Goal: Transaction & Acquisition: Download file/media

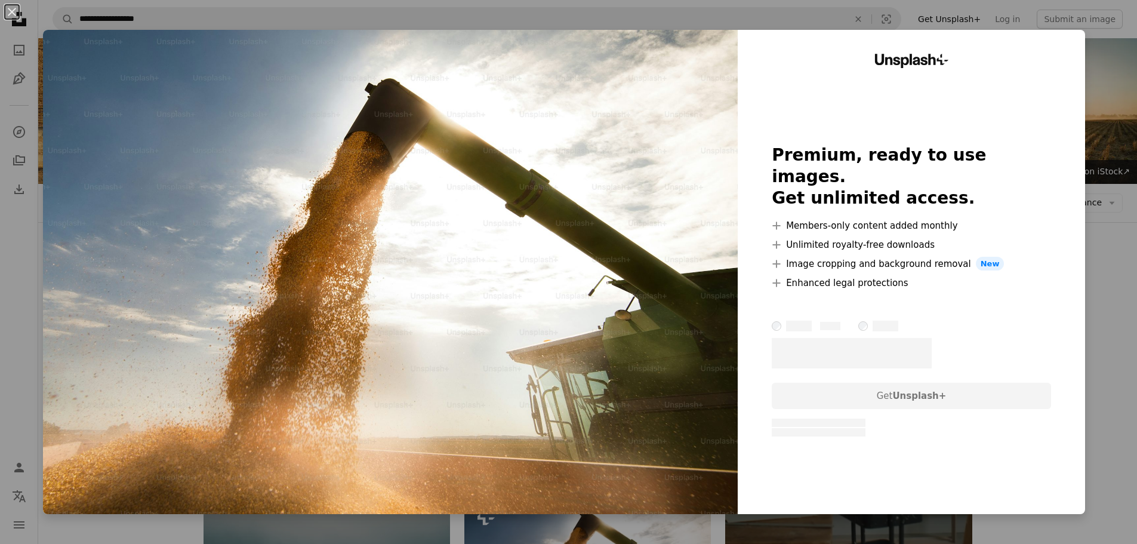
scroll to position [299, 0]
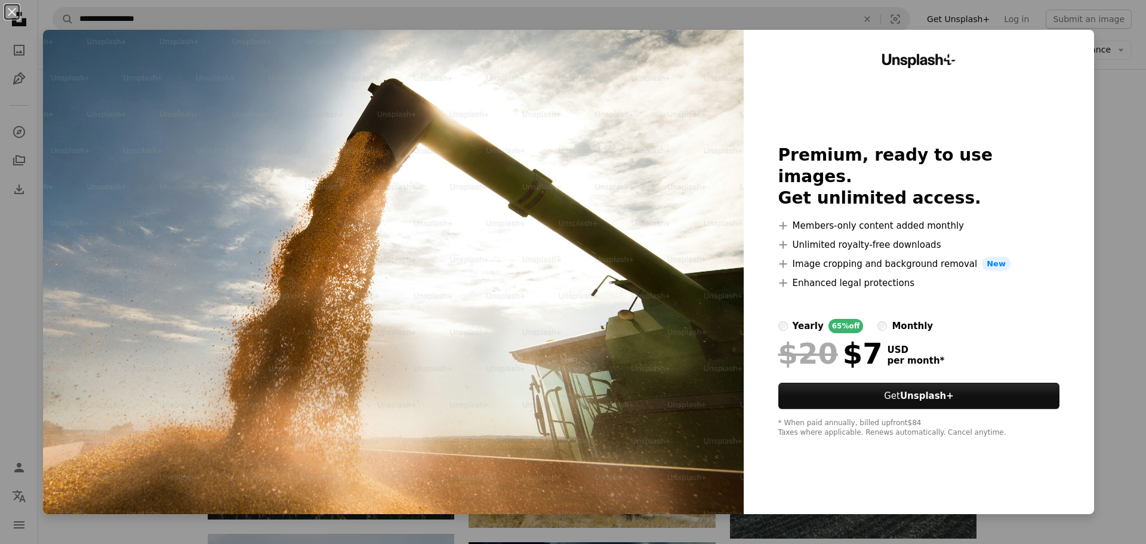
click at [1113, 117] on div "An X shape Unsplash+ Premium, ready to use images. Get unlimited access. A plus…" at bounding box center [573, 272] width 1146 height 544
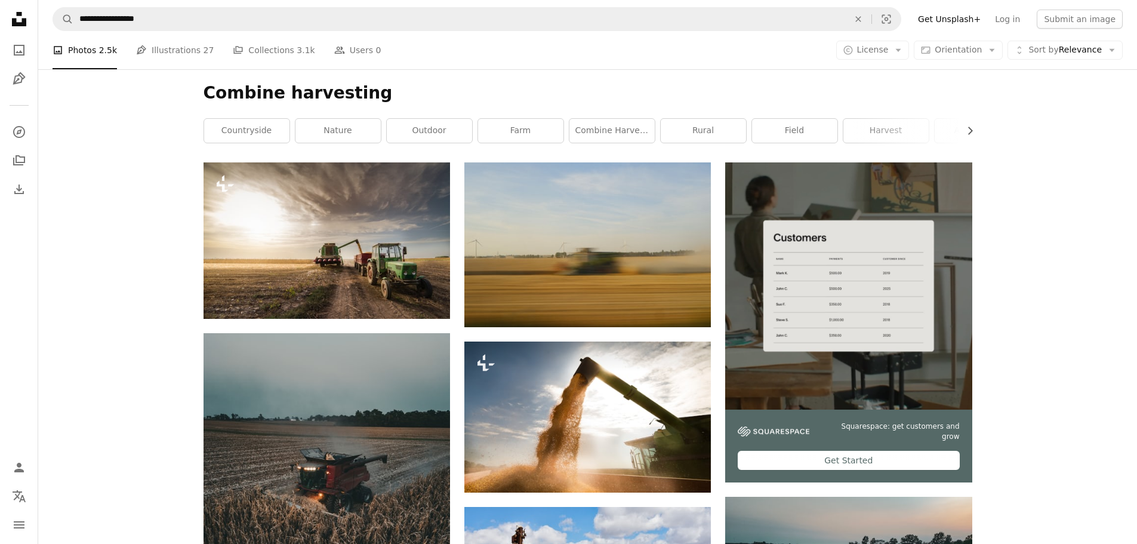
scroll to position [176, 0]
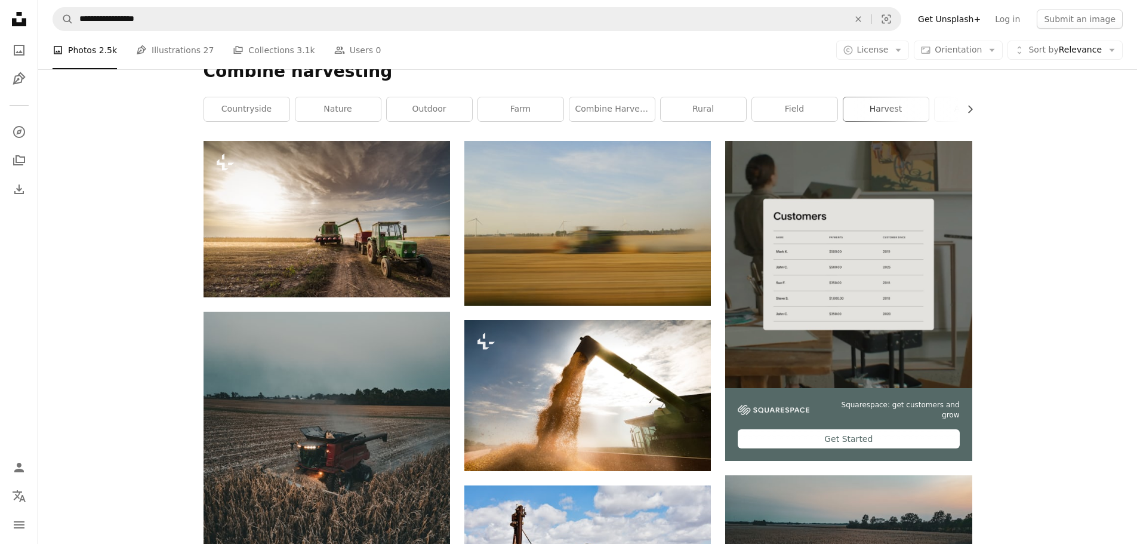
click at [867, 102] on link "harvest" at bounding box center [886, 109] width 85 height 24
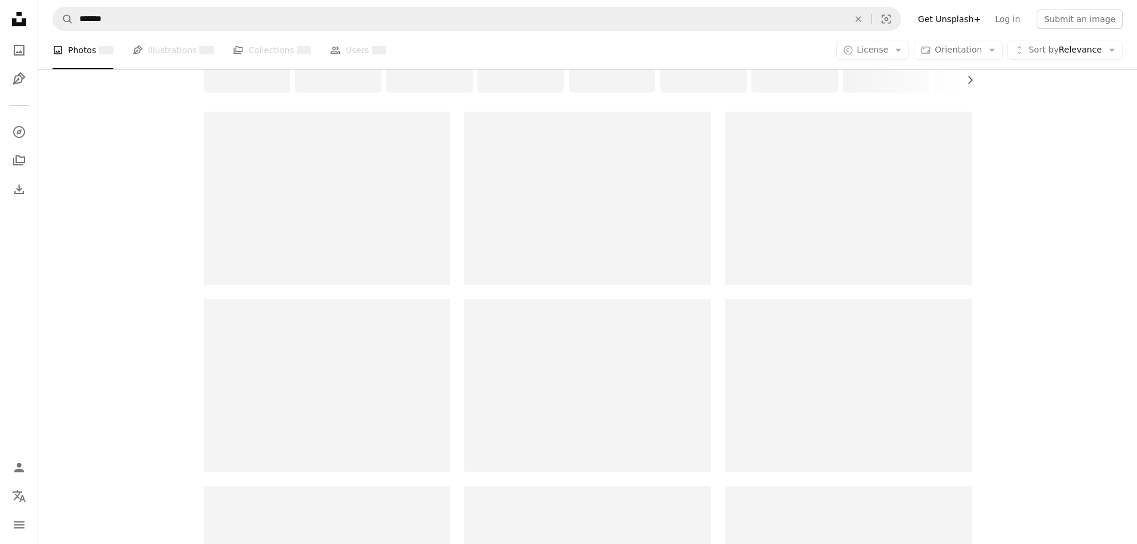
scroll to position [239, 0]
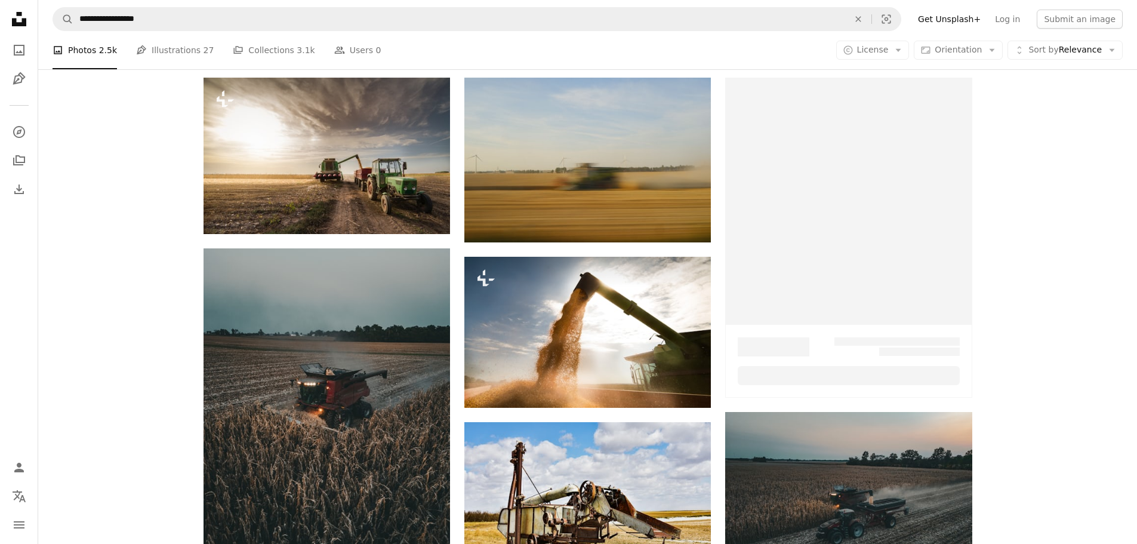
scroll to position [176, 0]
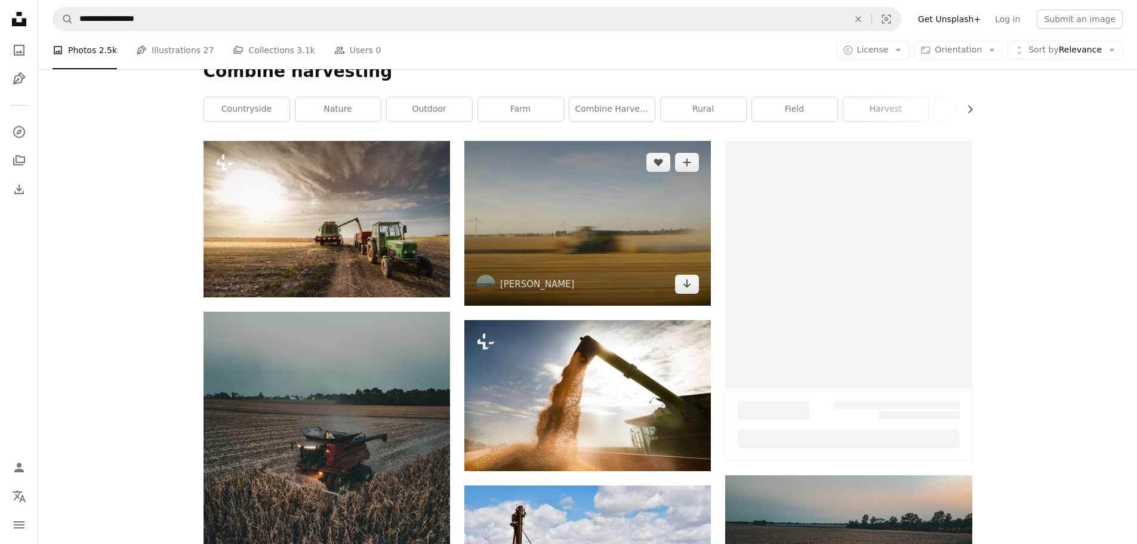
click at [544, 230] on img at bounding box center [588, 223] width 247 height 164
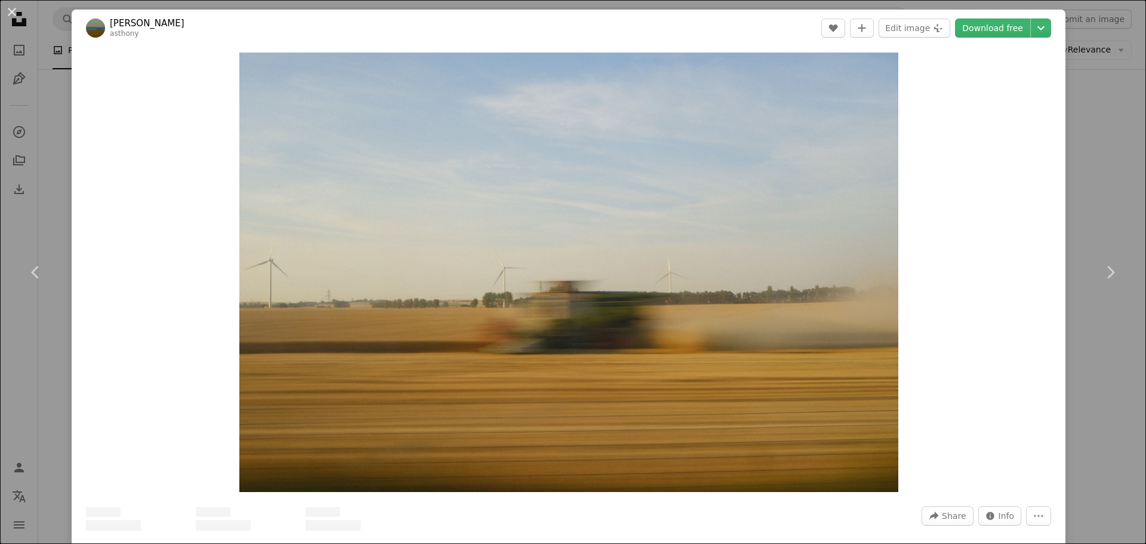
click at [1095, 108] on div "An X shape Chevron left Chevron right [PERSON_NAME] asthony A heart A plus sign…" at bounding box center [573, 272] width 1146 height 544
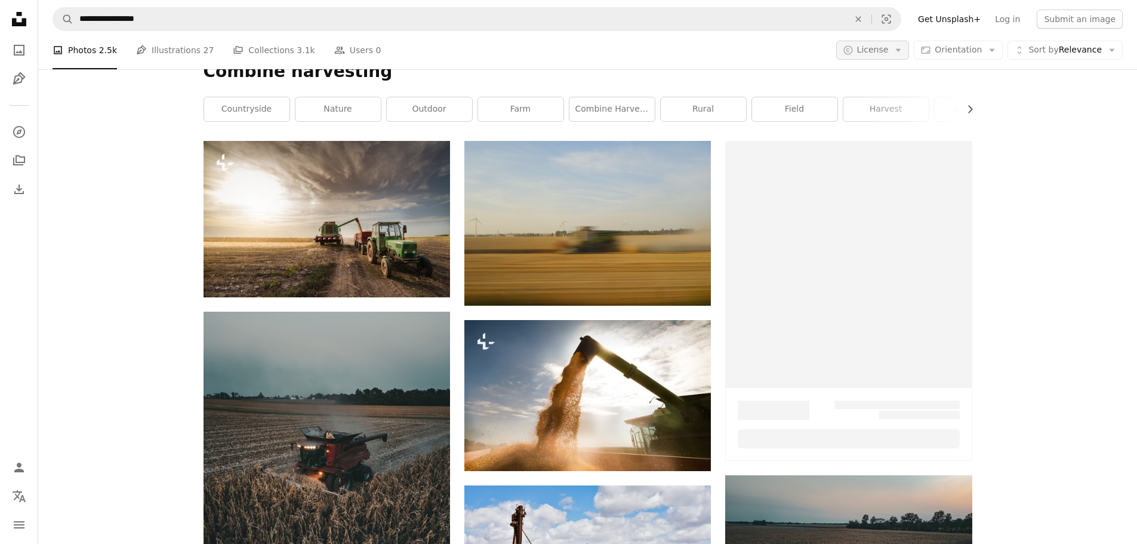
click at [873, 54] on span "License" at bounding box center [873, 50] width 32 height 10
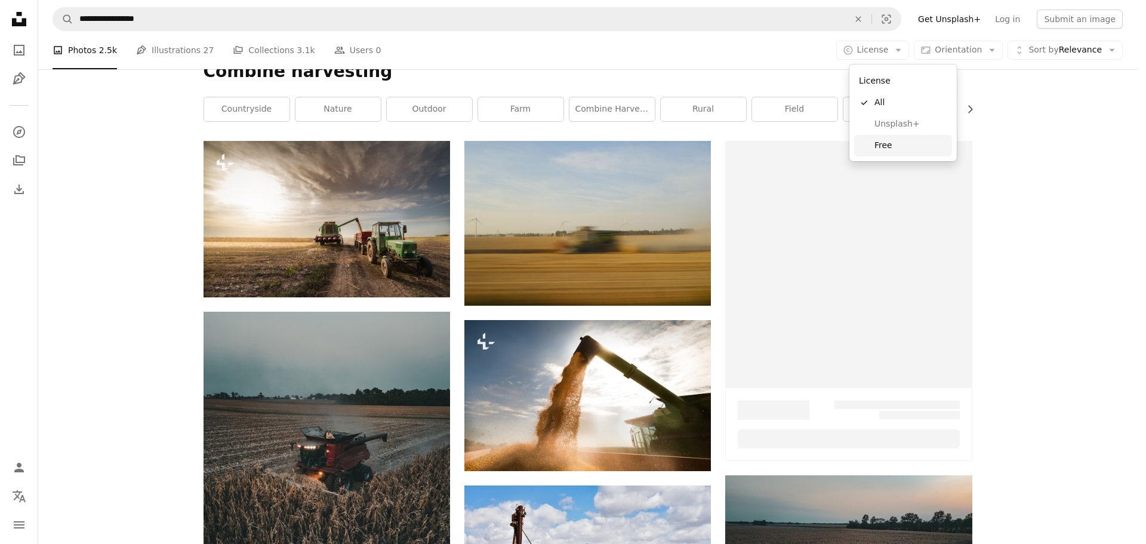
click at [896, 151] on span "Free" at bounding box center [911, 146] width 73 height 12
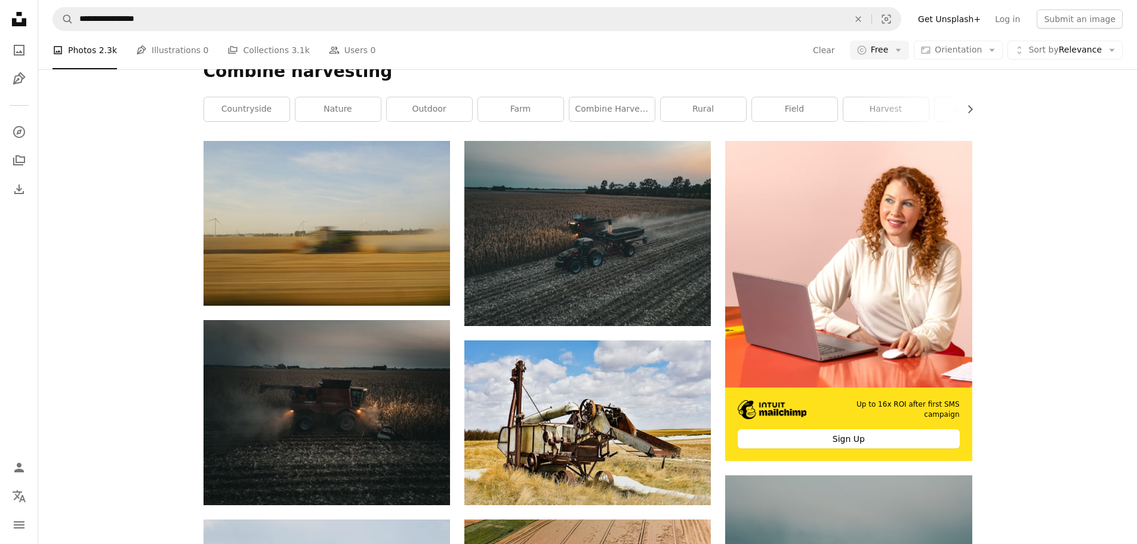
scroll to position [955, 0]
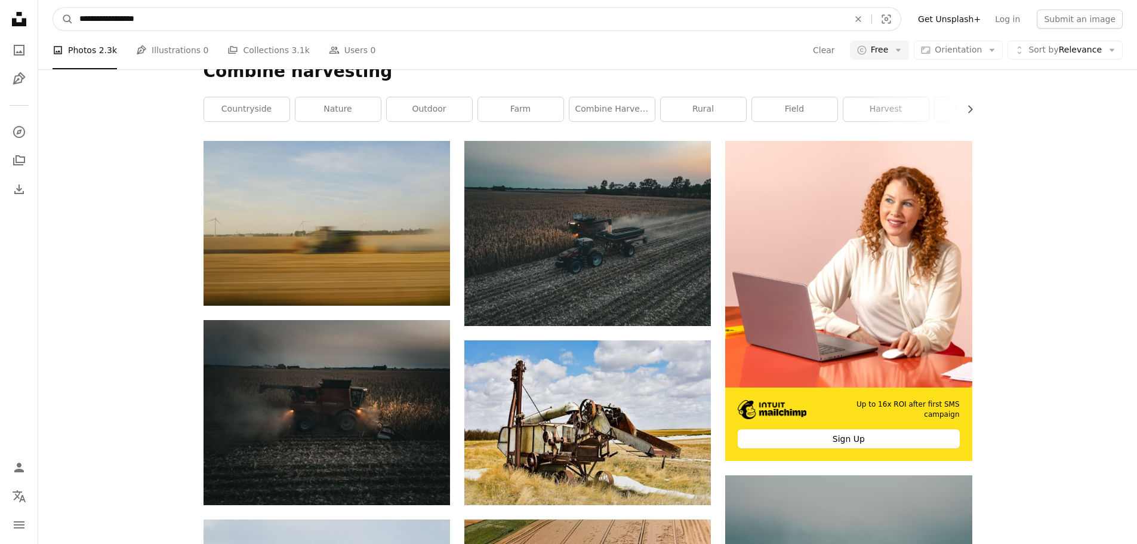
click at [411, 26] on input "**********" at bounding box center [459, 19] width 772 height 23
type input "*******"
click button "A magnifying glass" at bounding box center [63, 19] width 20 height 23
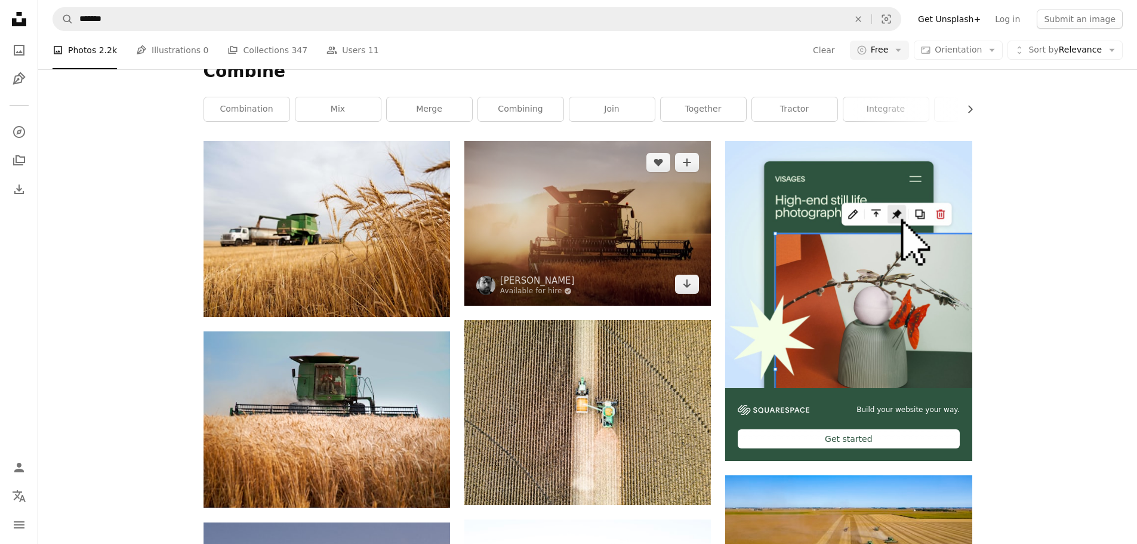
scroll to position [239, 0]
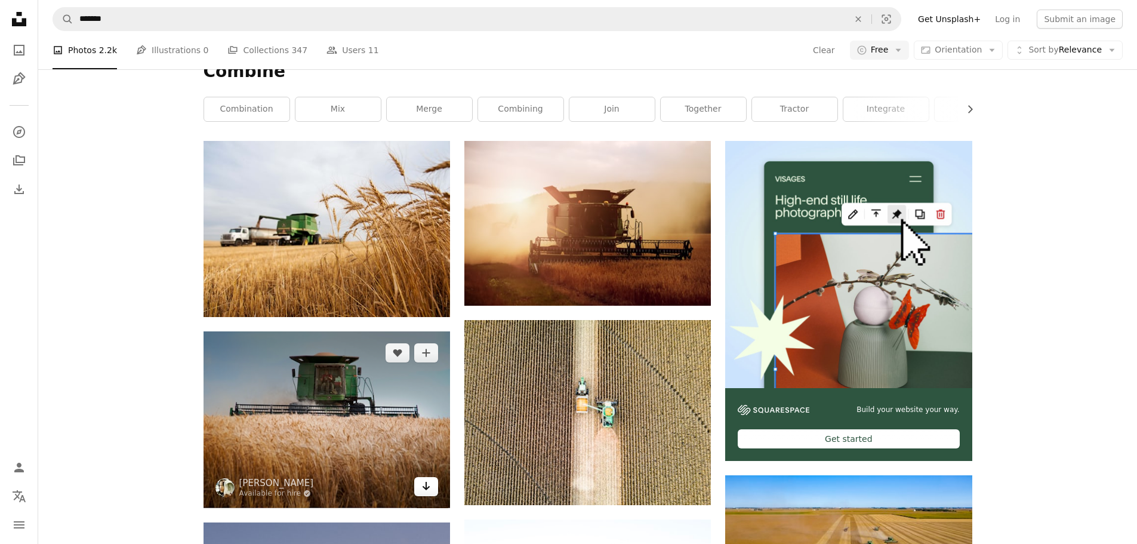
click at [431, 479] on icon "Arrow pointing down" at bounding box center [427, 486] width 10 height 14
click at [327, 383] on img at bounding box center [327, 419] width 247 height 176
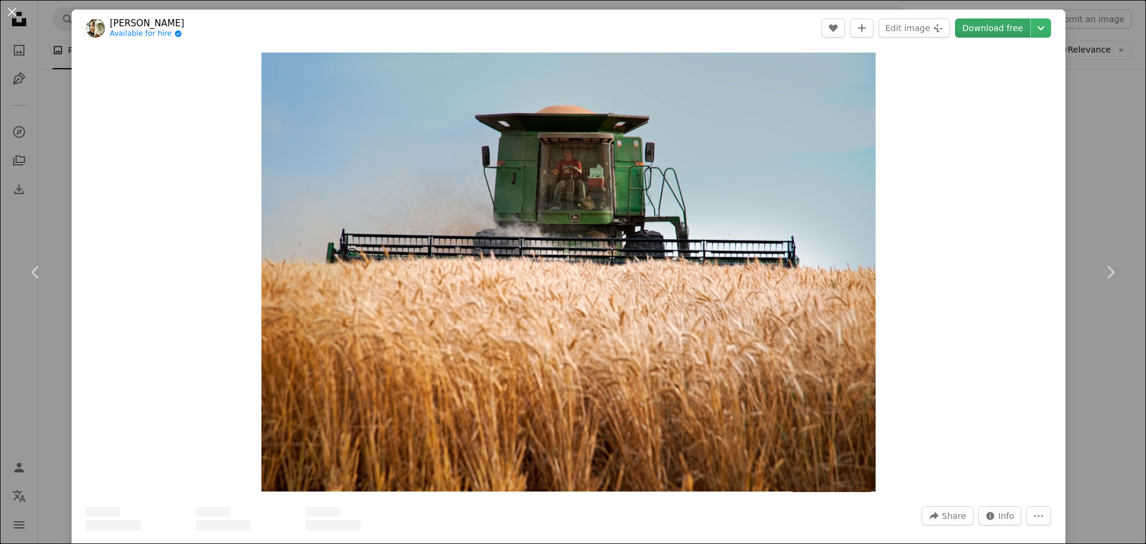
click at [987, 24] on link "Download free" at bounding box center [992, 28] width 75 height 19
click at [975, 24] on link "Download free" at bounding box center [992, 28] width 75 height 19
click at [1032, 28] on icon "Chevron down" at bounding box center [1041, 28] width 19 height 14
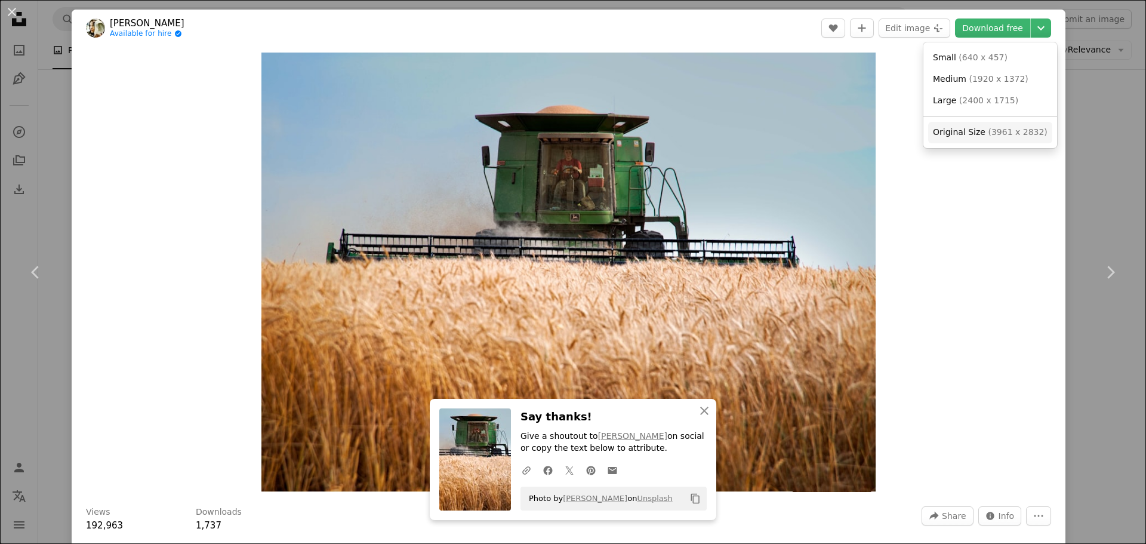
click at [1010, 132] on span "( 3961 x 2832 )" at bounding box center [1017, 132] width 59 height 10
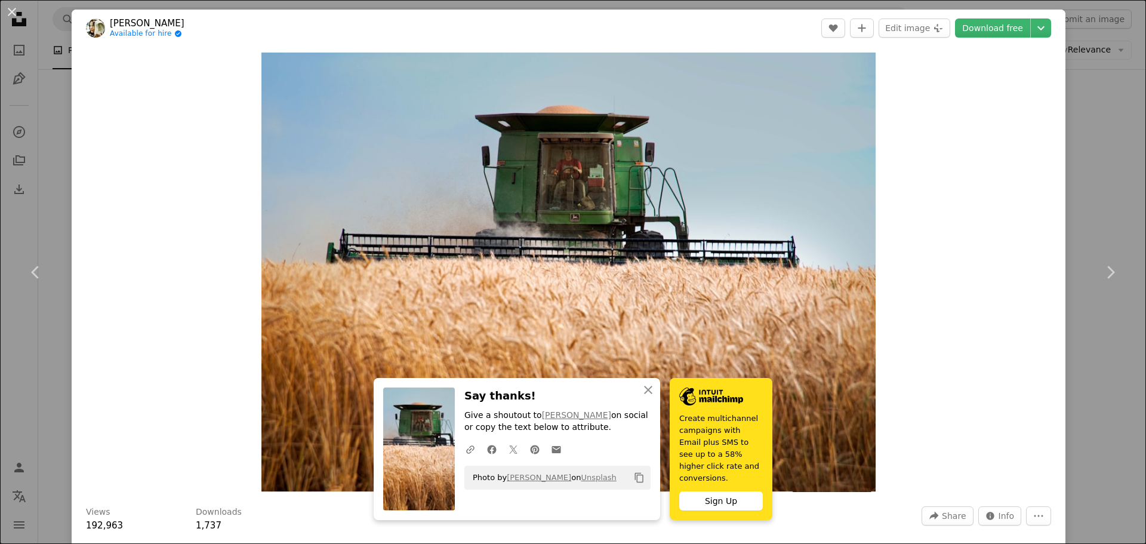
click at [1075, 193] on div "An X shape Chevron left Chevron right An X shape Close Say thanks! Give a shout…" at bounding box center [573, 272] width 1146 height 544
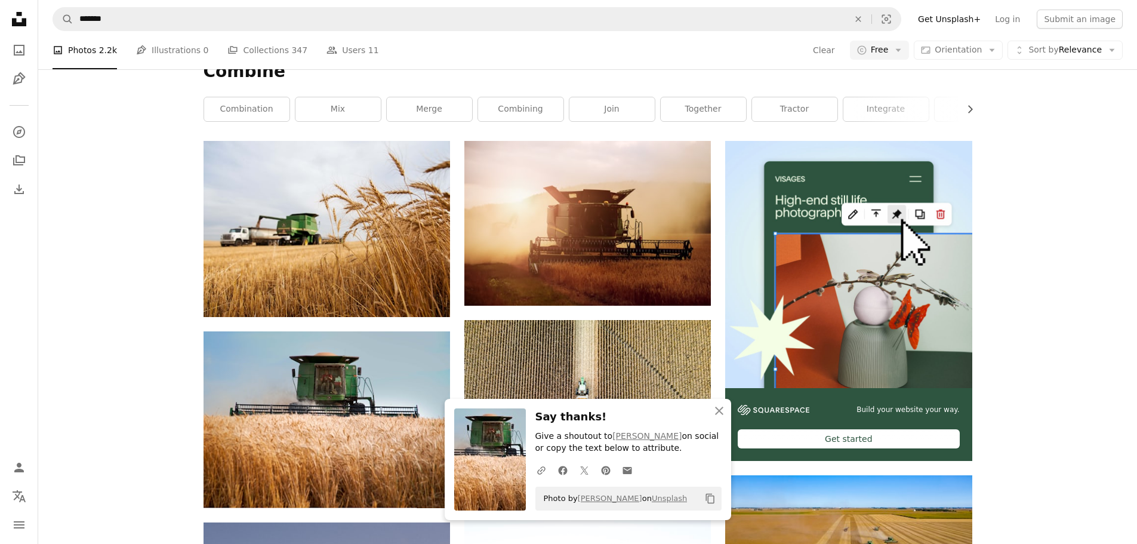
scroll to position [418, 0]
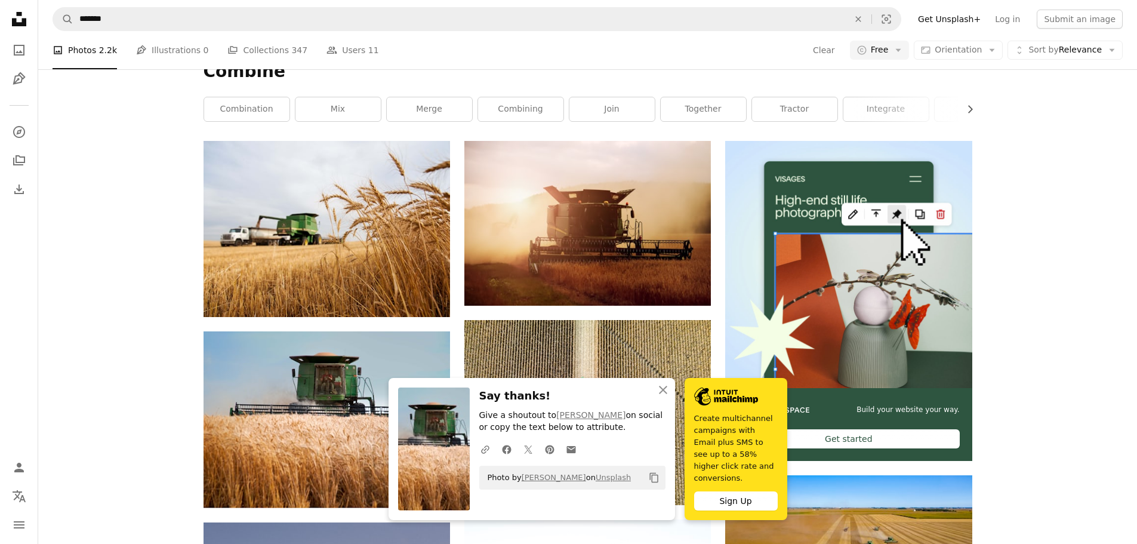
click at [666, 397] on icon "An X shape" at bounding box center [663, 390] width 14 height 14
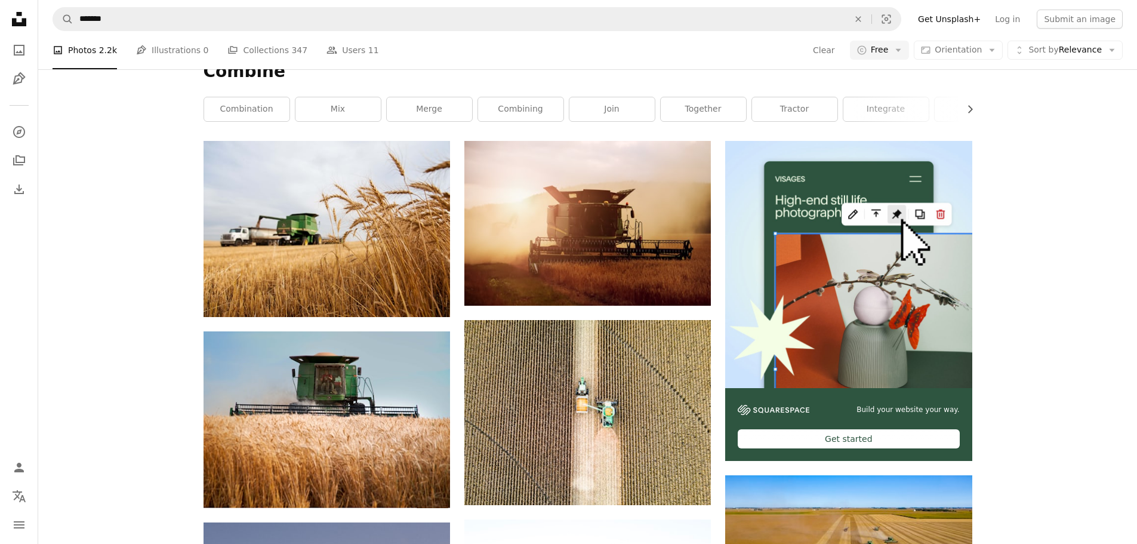
scroll to position [776, 0]
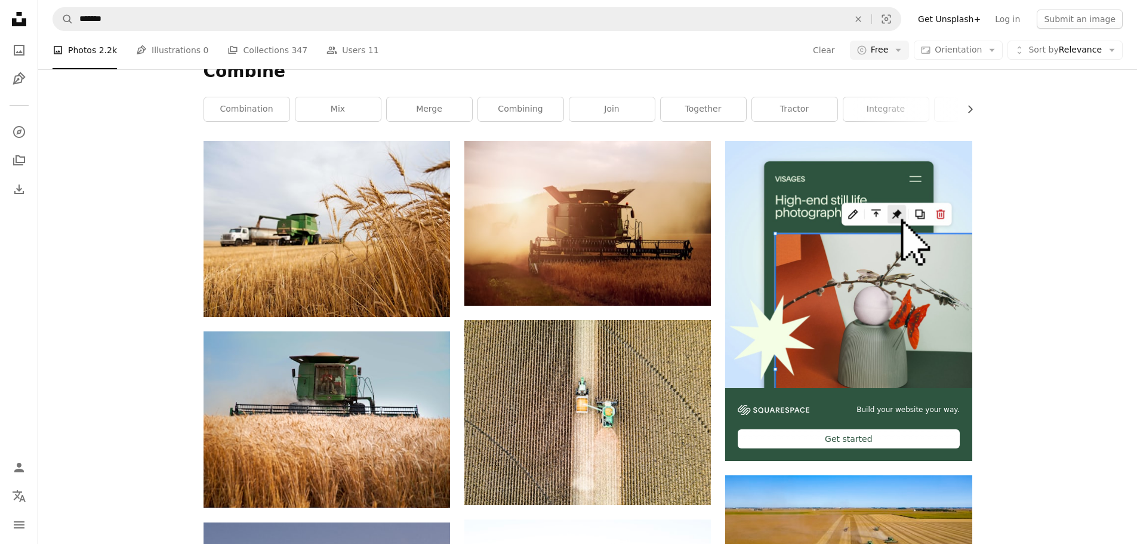
scroll to position [0, 0]
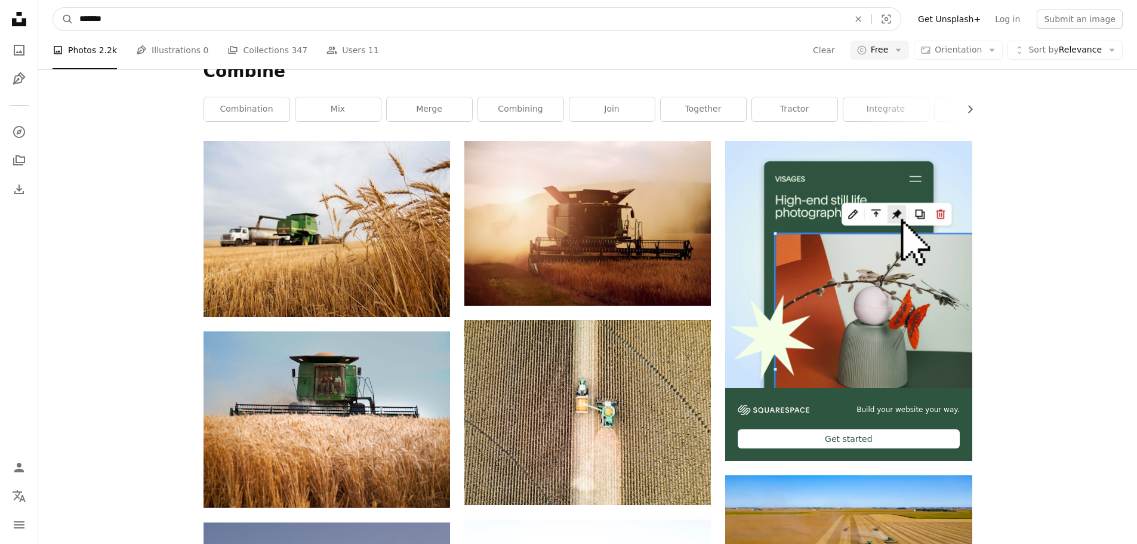
click at [297, 17] on input "*******" at bounding box center [459, 19] width 772 height 23
type input "**********"
click button "A magnifying glass" at bounding box center [63, 19] width 20 height 23
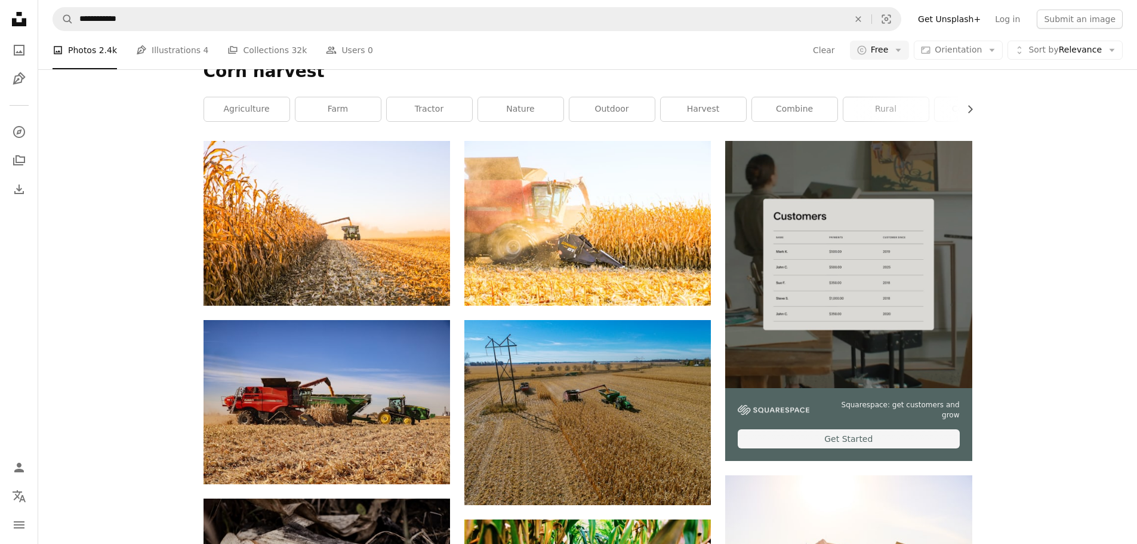
scroll to position [179, 0]
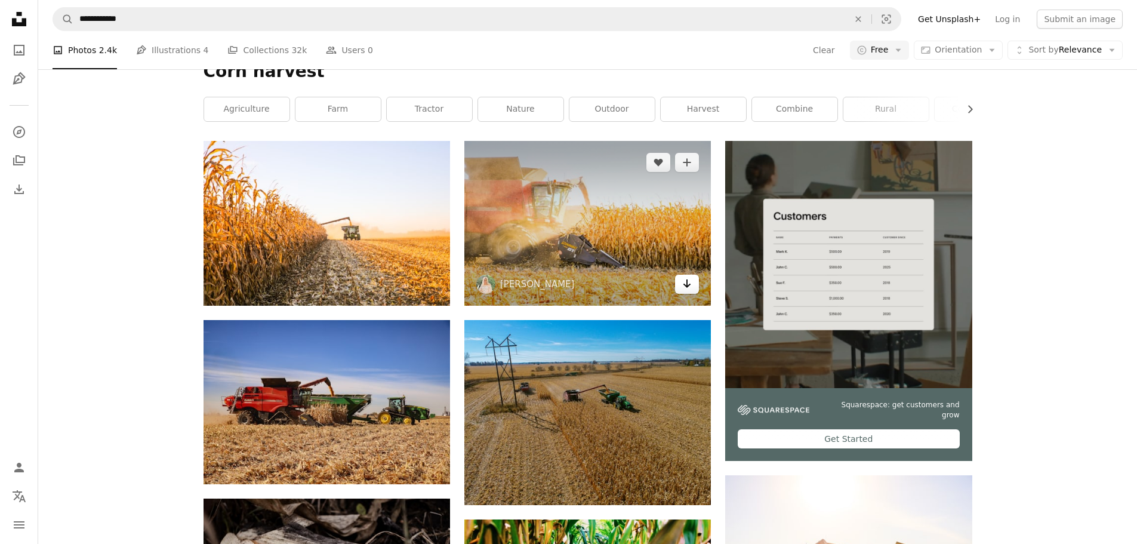
click at [682, 281] on link "Arrow pointing down" at bounding box center [687, 284] width 24 height 19
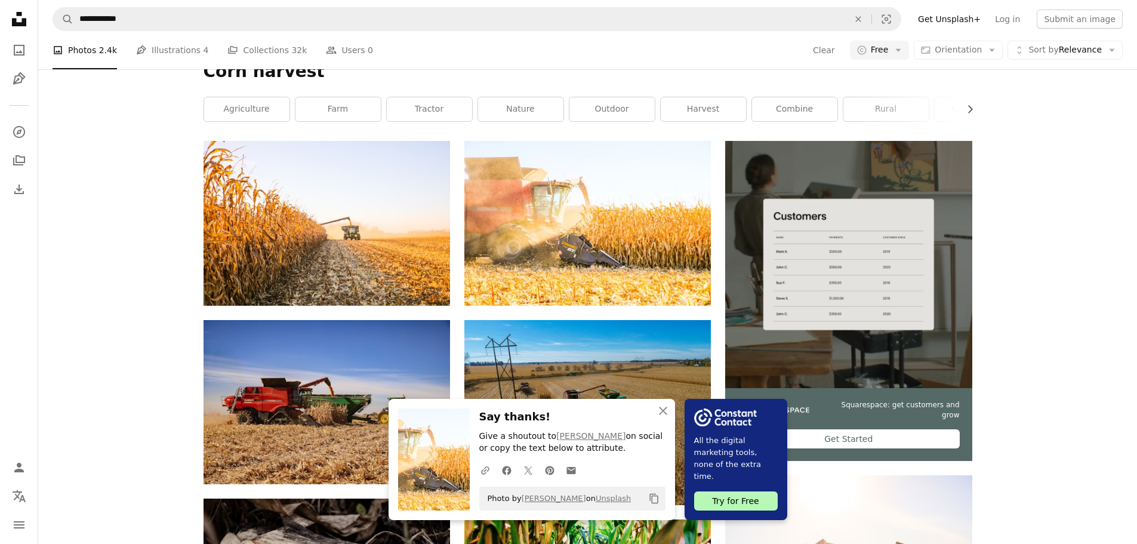
click at [658, 412] on icon "An X shape" at bounding box center [663, 411] width 14 height 14
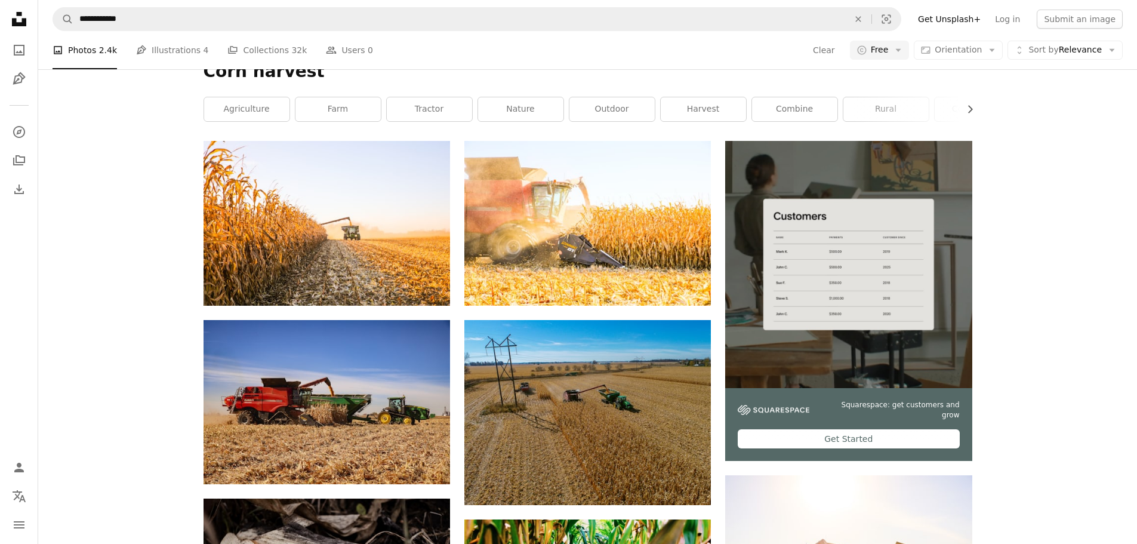
scroll to position [0, 0]
